Goal: Information Seeking & Learning: Learn about a topic

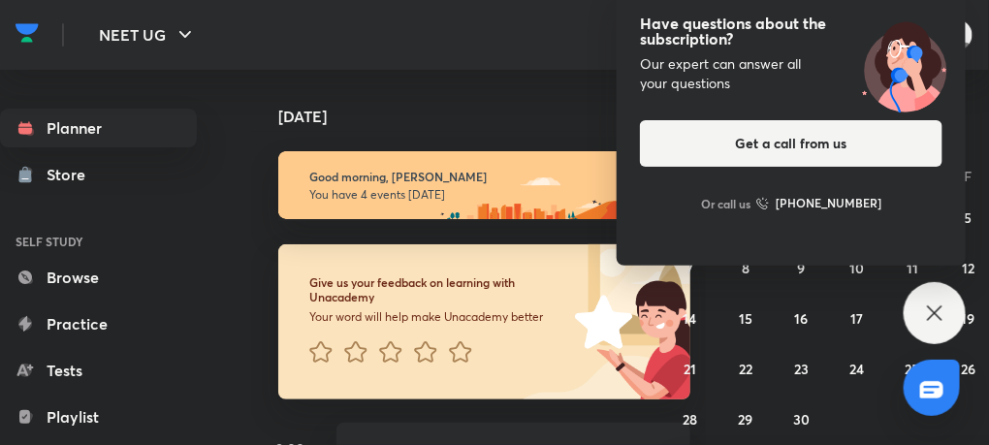
click at [935, 307] on icon at bounding box center [934, 312] width 23 height 23
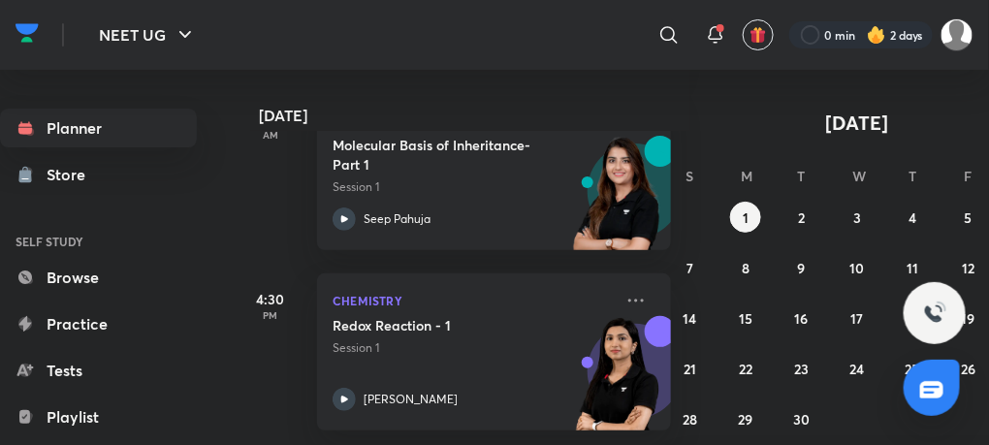
scroll to position [0, 54]
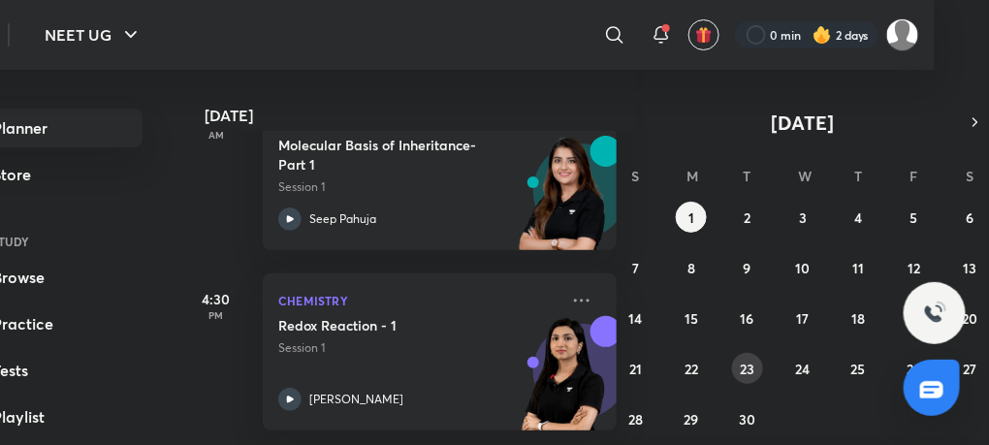
click at [747, 378] on button "23" at bounding box center [747, 368] width 31 height 31
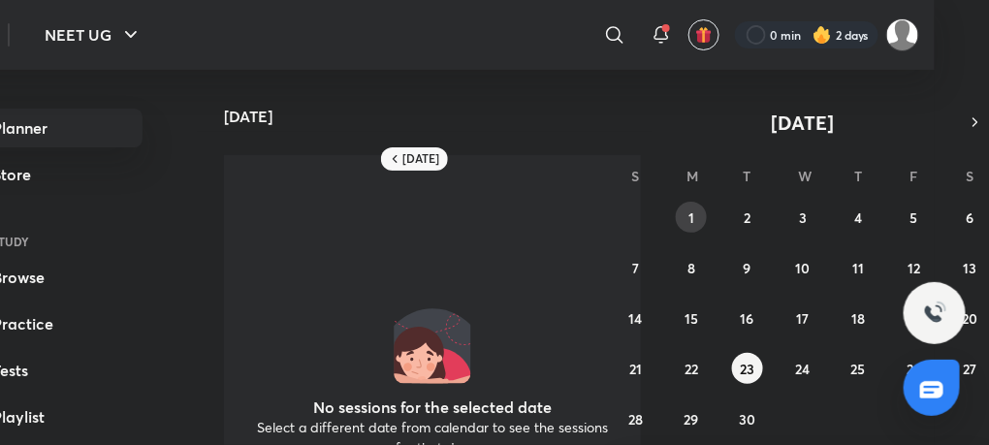
click at [695, 217] on button "1" at bounding box center [691, 217] width 31 height 31
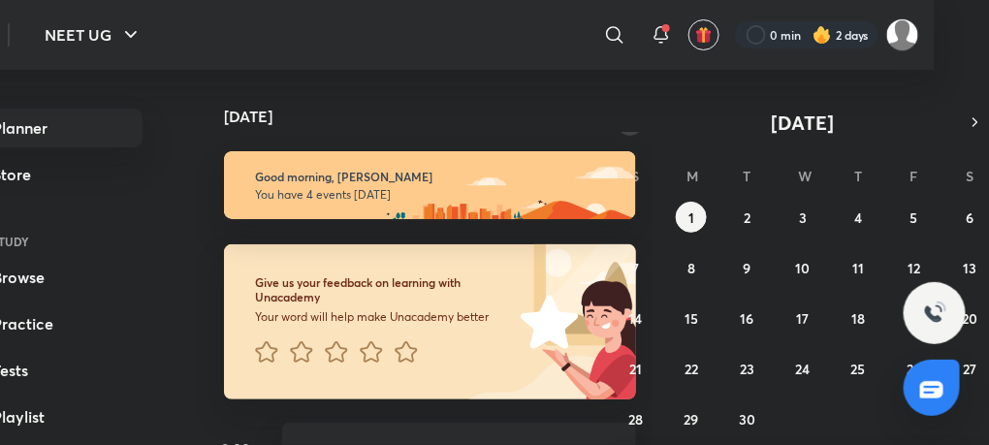
click at [637, 121] on icon "button" at bounding box center [630, 121] width 16 height 17
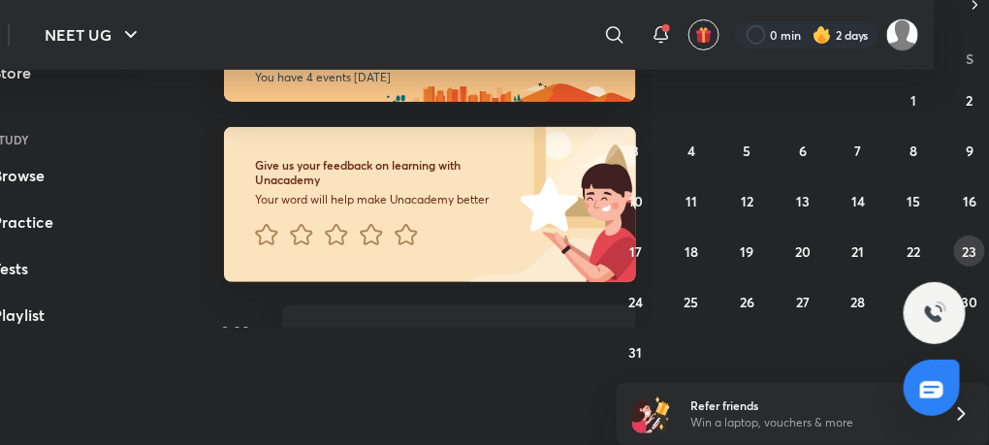
click at [970, 240] on button "23" at bounding box center [969, 251] width 31 height 31
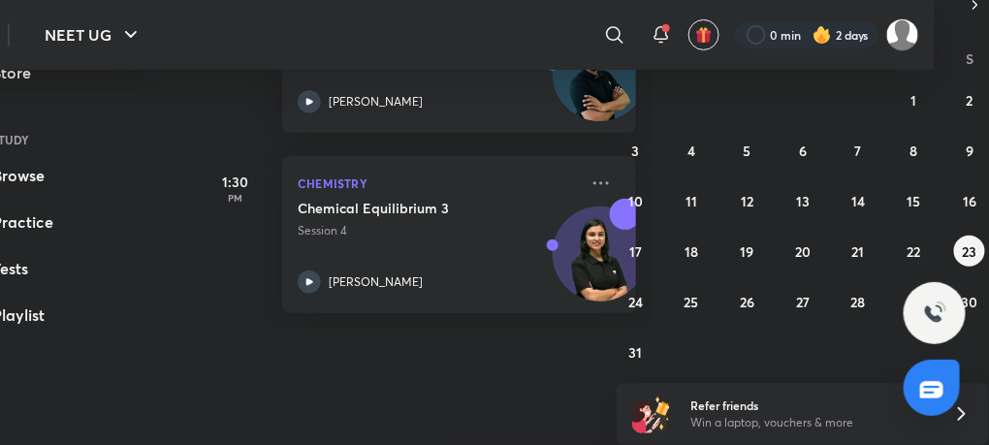
scroll to position [0, 0]
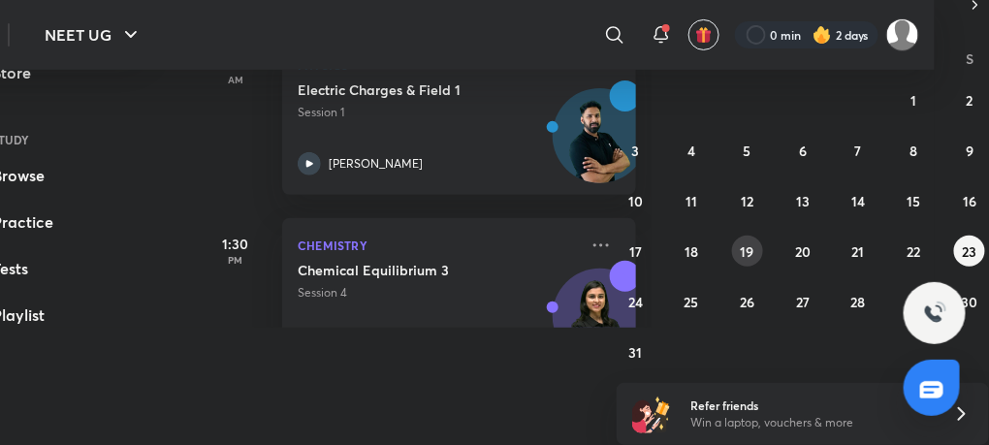
click at [746, 243] on abbr "19" at bounding box center [747, 251] width 14 height 18
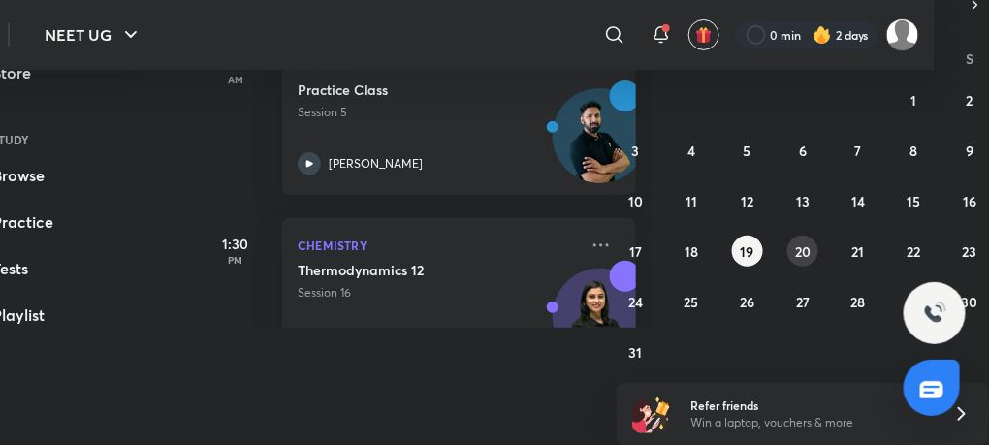
click at [799, 255] on abbr "20" at bounding box center [803, 251] width 16 height 18
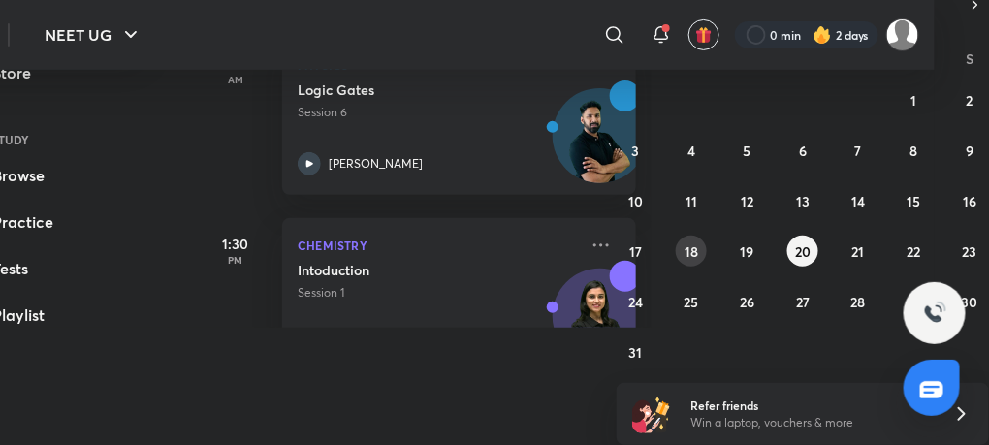
click at [685, 251] on abbr "18" at bounding box center [691, 251] width 14 height 18
click at [748, 246] on abbr "19" at bounding box center [747, 251] width 14 height 18
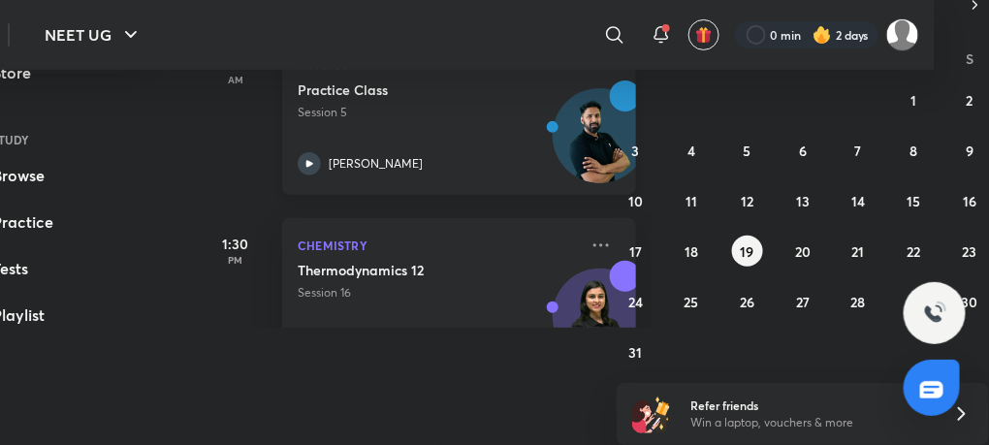
click at [313, 159] on icon at bounding box center [309, 163] width 23 height 23
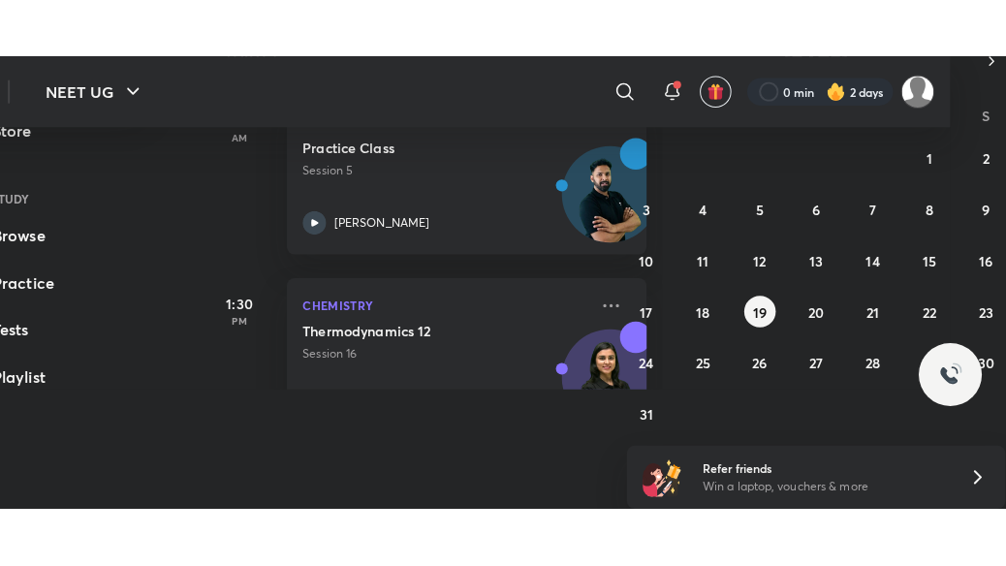
scroll to position [15, 0]
